Goal: Information Seeking & Learning: Learn about a topic

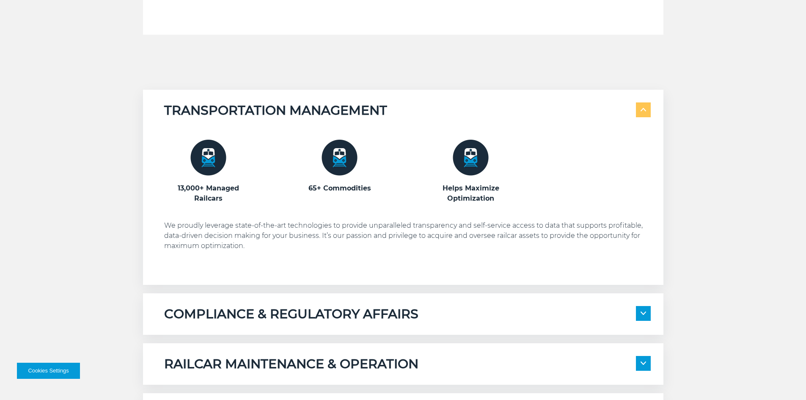
scroll to position [635, 0]
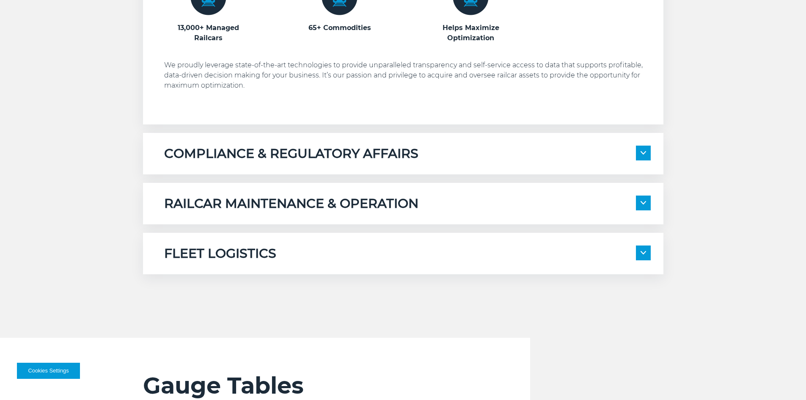
click at [407, 172] on div "COMPLIANCE & REGULATORY AFFAIRS 100% Compliance Domestic Environmental, Health,…" at bounding box center [403, 153] width 521 height 41
click at [642, 154] on img at bounding box center [644, 152] width 6 height 3
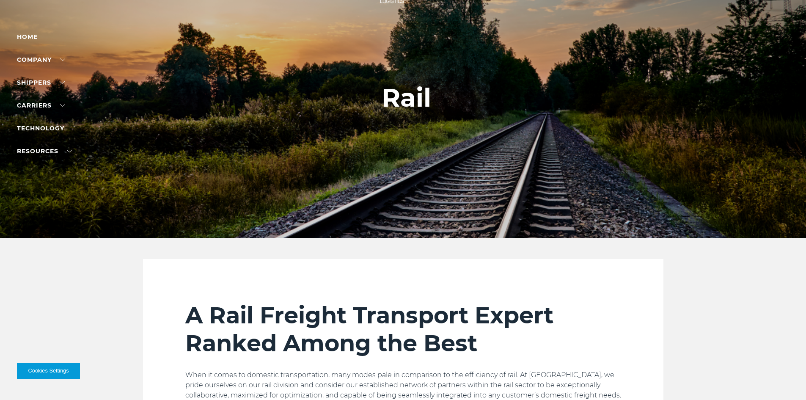
scroll to position [0, 0]
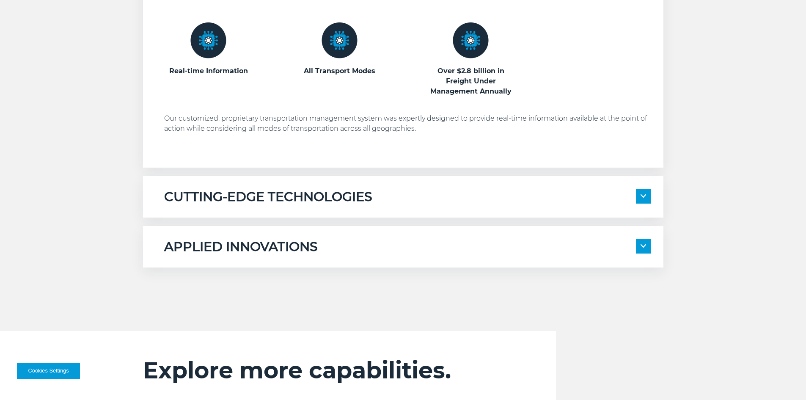
scroll to position [550, 0]
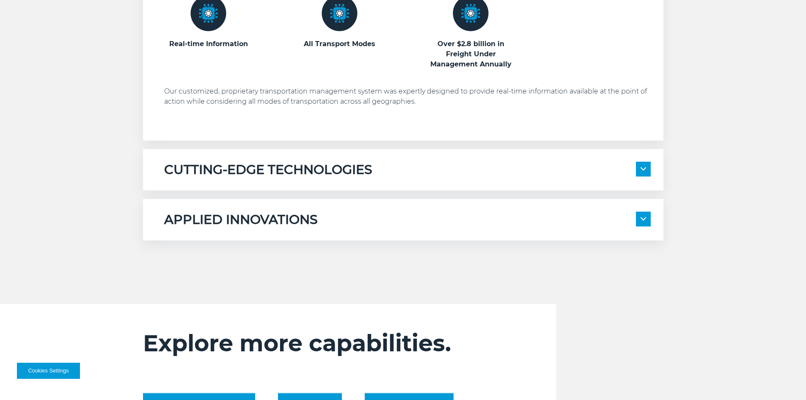
click at [491, 175] on div "CUTTING-EDGE TECHNOLOGIES" at bounding box center [407, 170] width 487 height 16
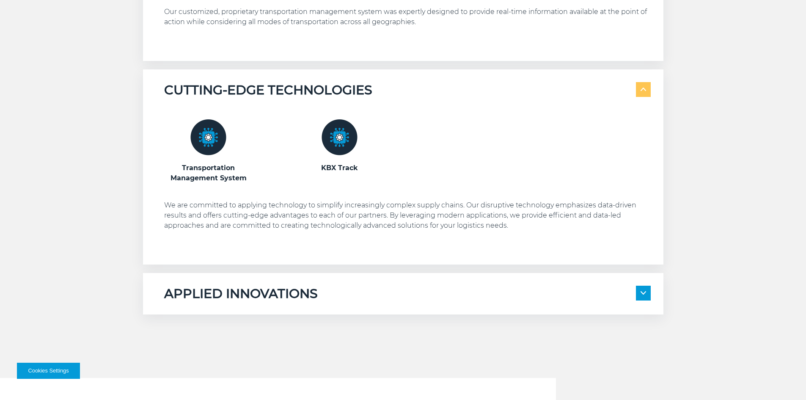
scroll to position [635, 0]
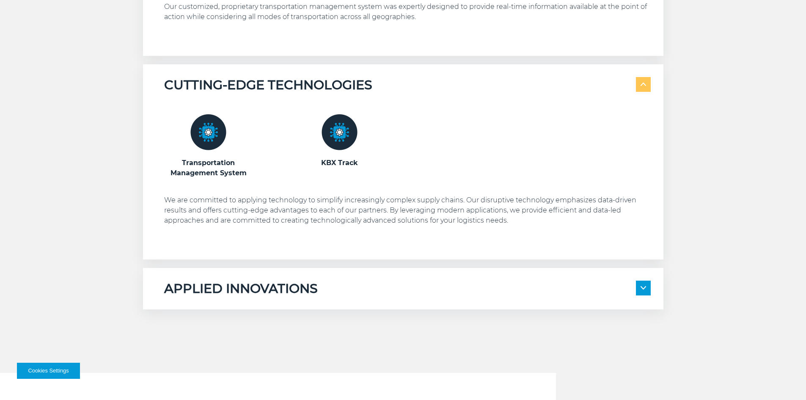
click at [409, 296] on div "APPLIED INNOVATIONS" at bounding box center [407, 289] width 487 height 16
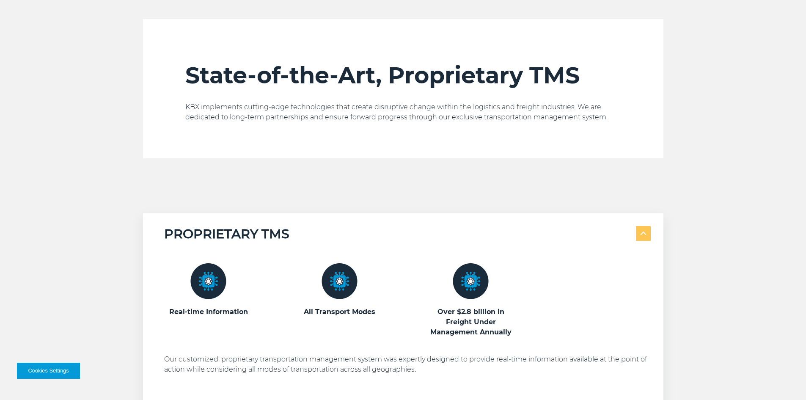
scroll to position [127, 0]
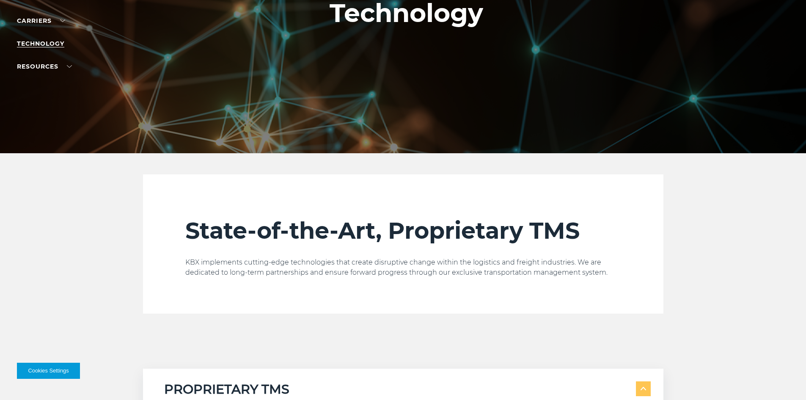
click at [58, 41] on link "Technology" at bounding box center [40, 44] width 47 height 8
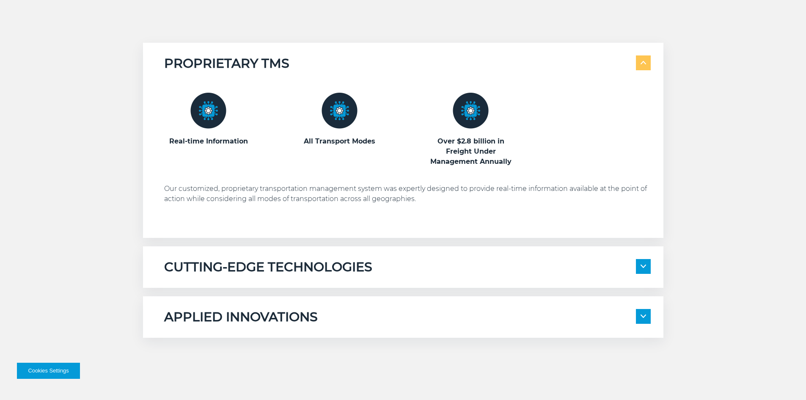
scroll to position [508, 0]
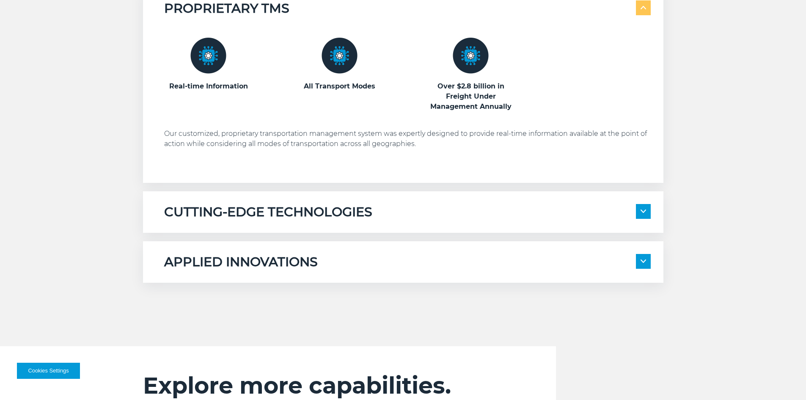
click at [502, 222] on div "CUTTING-EDGE TECHNOLOGIES Transportation Management System KBX Track" at bounding box center [403, 211] width 521 height 41
click at [646, 210] on span at bounding box center [643, 211] width 15 height 15
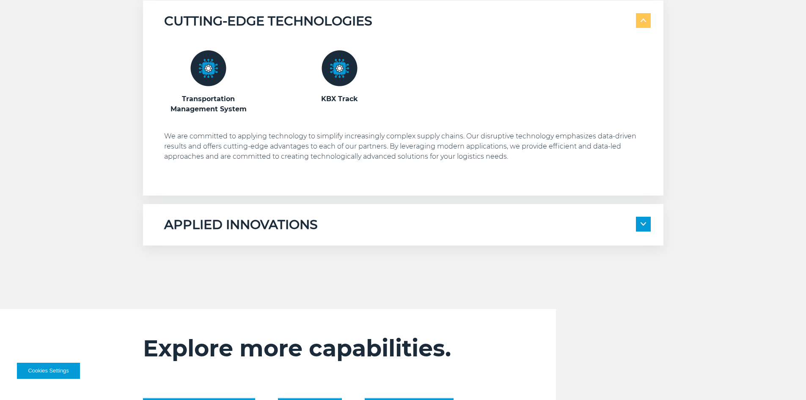
scroll to position [720, 0]
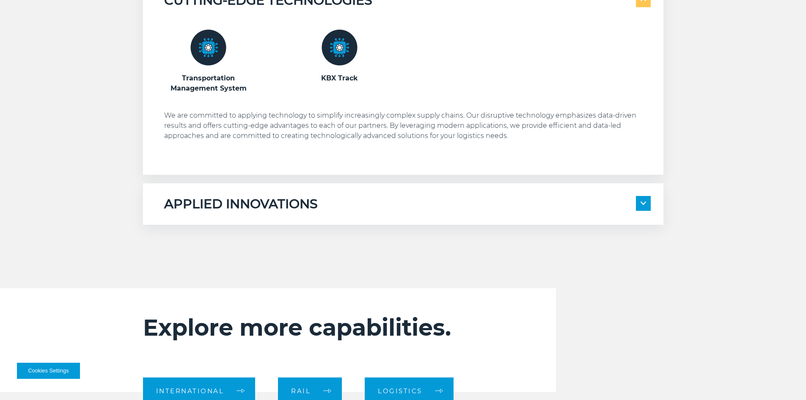
click at [646, 207] on span at bounding box center [643, 203] width 15 height 15
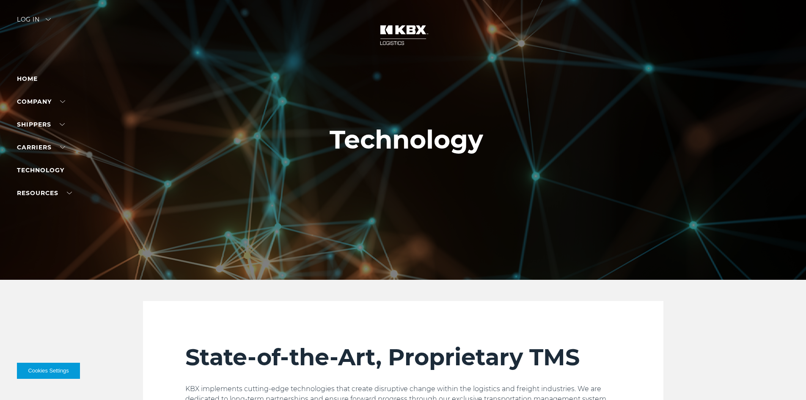
scroll to position [0, 0]
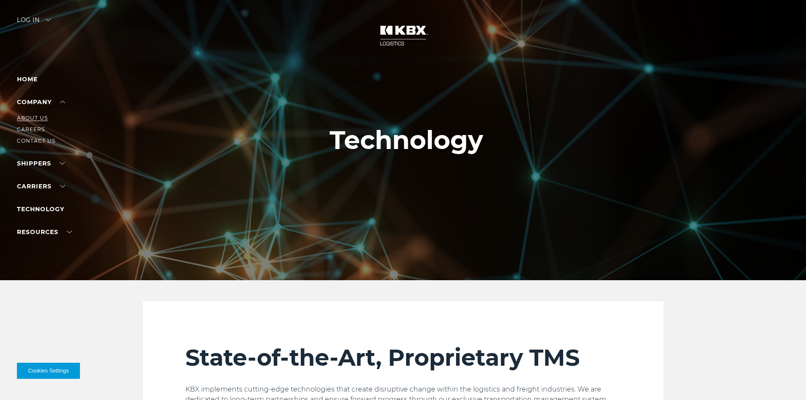
click at [38, 117] on link "About Us" at bounding box center [32, 118] width 31 height 6
